Goal: Task Accomplishment & Management: Use online tool/utility

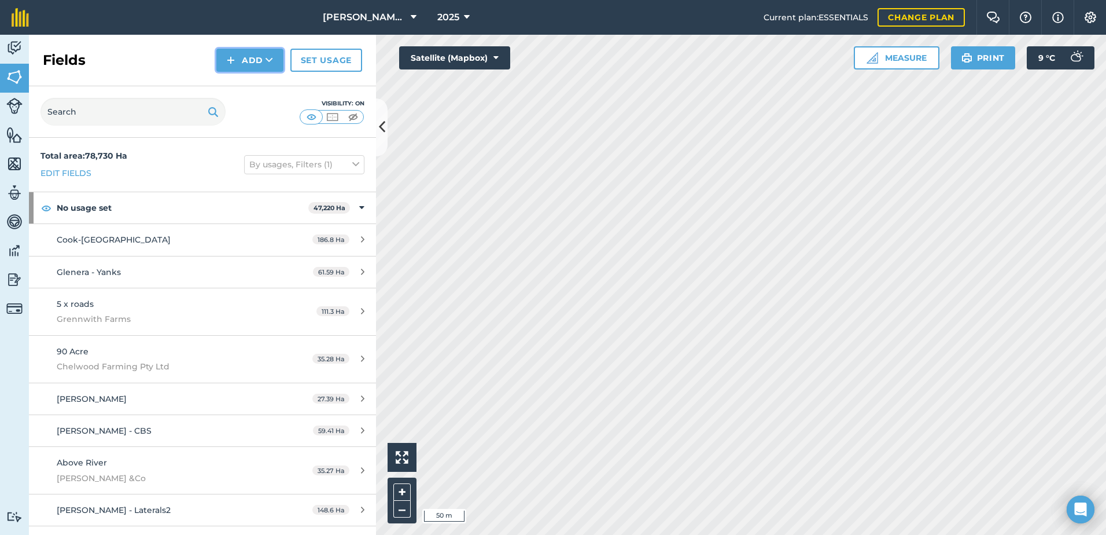
click at [234, 63] on img at bounding box center [231, 60] width 8 height 14
click at [230, 78] on link "Draw" at bounding box center [250, 85] width 64 height 25
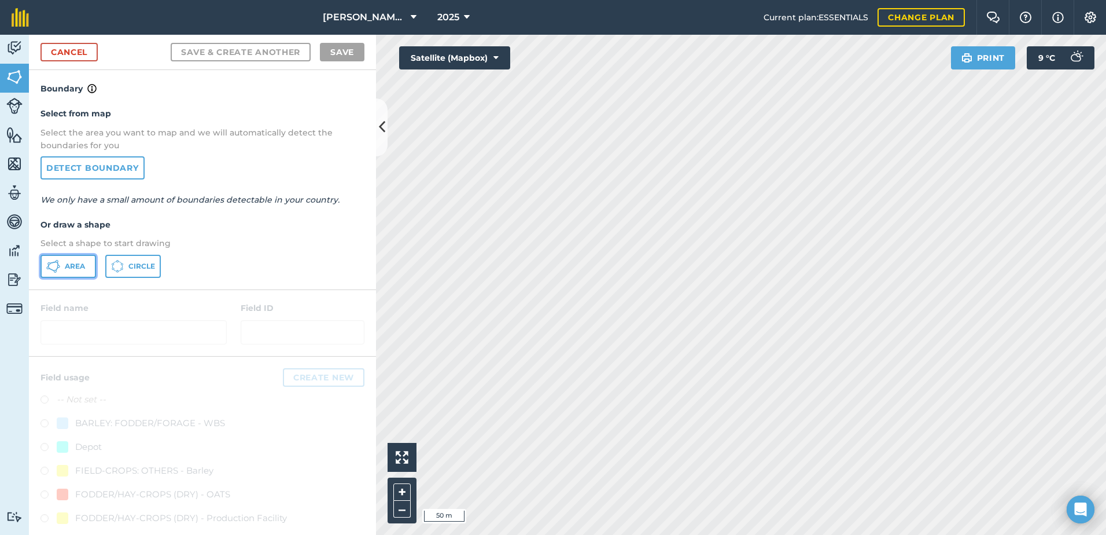
drag, startPoint x: 65, startPoint y: 267, endPoint x: 333, endPoint y: 256, distance: 268.7
click at [65, 267] on span "Area" at bounding box center [75, 266] width 20 height 9
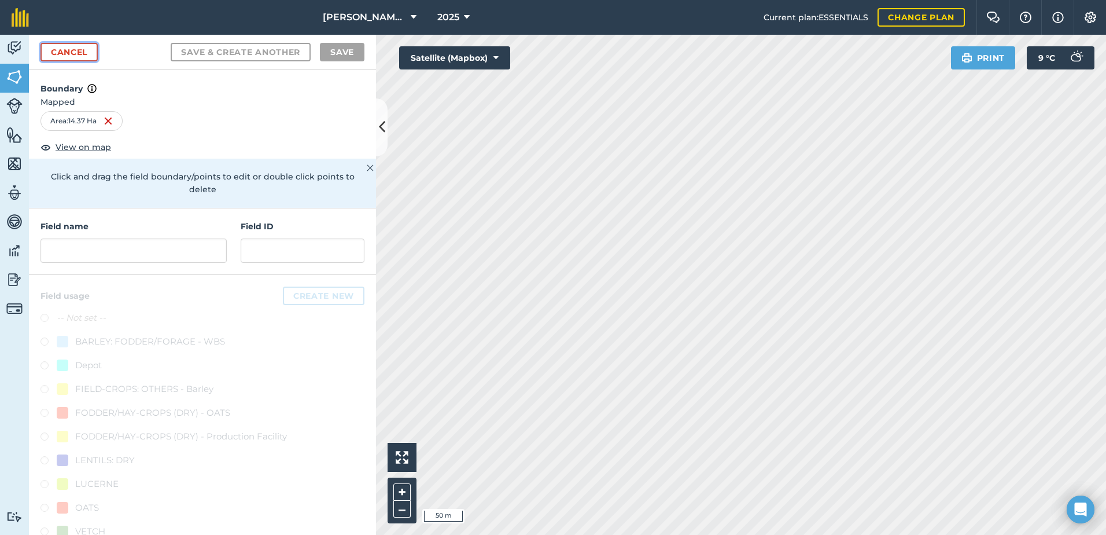
click at [84, 54] on link "Cancel" at bounding box center [69, 52] width 57 height 19
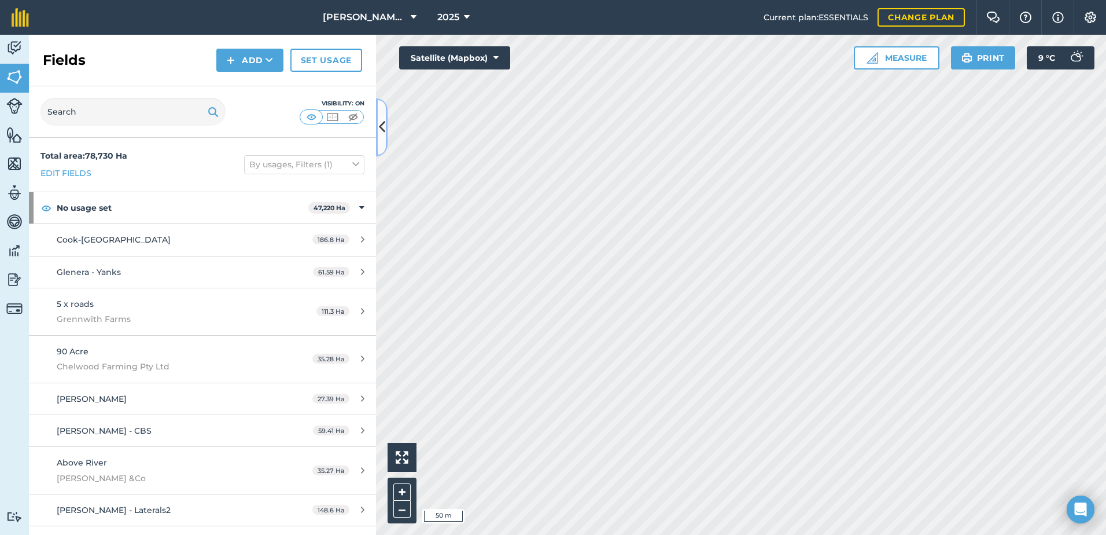
click at [382, 139] on button at bounding box center [382, 127] width 12 height 58
